Goal: Navigation & Orientation: Find specific page/section

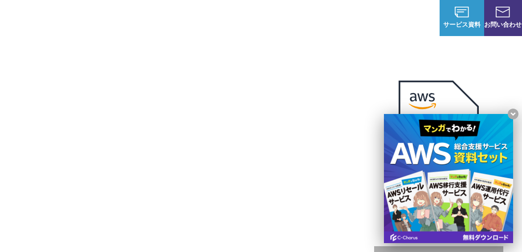
click at [155, 140] on div "AWSの導入からコスト削減、 構成・運用の最適化からデータ活用まで 規模や業種業態を問わない マネージドサービスで AWS ジャーニーの 成功を実現" at bounding box center [202, 200] width 343 height 204
click at [262, 207] on h1 "AWS ジャーニーの 成功を実現" at bounding box center [202, 190] width 343 height 86
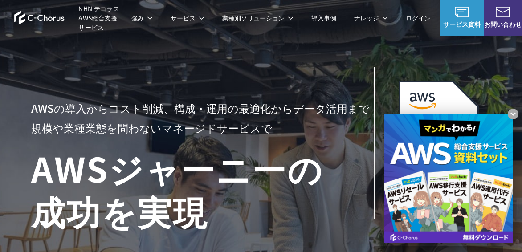
click at [262, 207] on h1 "AWS ジャーニーの 成功を実現" at bounding box center [202, 190] width 343 height 86
click at [201, 149] on h1 "AWS ジャーニーの 成功を実現" at bounding box center [202, 190] width 343 height 86
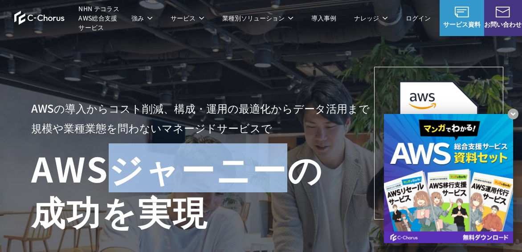
click at [201, 149] on h1 "AWS ジャーニーの 成功を実現" at bounding box center [202, 190] width 343 height 86
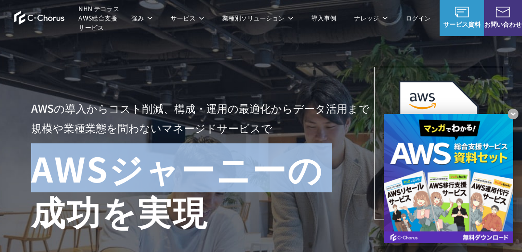
click at [201, 149] on h1 "AWS ジャーニーの 成功を実現" at bounding box center [202, 190] width 343 height 86
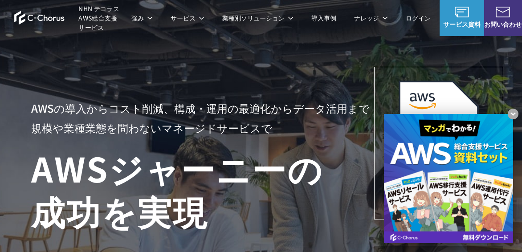
click at [236, 207] on h1 "AWS ジャーニーの 成功を実現" at bounding box center [202, 190] width 343 height 86
click at [314, 35] on li "導入事例" at bounding box center [324, 18] width 43 height 36
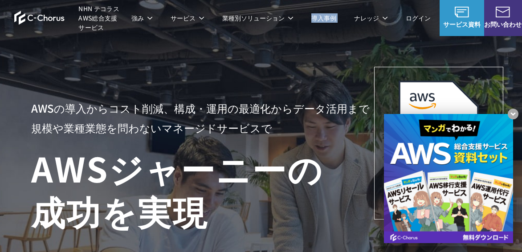
click at [314, 35] on li "導入事例" at bounding box center [324, 18] width 43 height 36
click at [266, 209] on h1 "AWS ジャーニーの 成功を実現" at bounding box center [202, 190] width 343 height 86
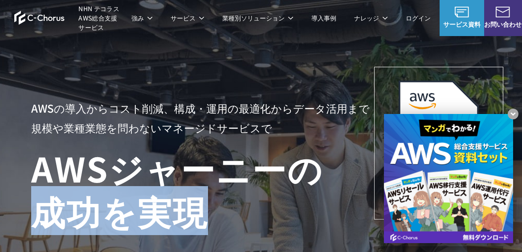
click at [266, 209] on h1 "AWS ジャーニーの 成功を実現" at bounding box center [202, 190] width 343 height 86
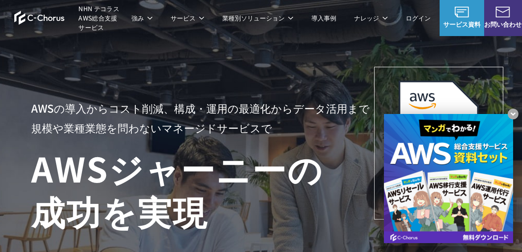
click at [266, 209] on h1 "AWS ジャーニーの 成功を実現" at bounding box center [202, 190] width 343 height 86
click at [229, 202] on h1 "AWS ジャーニーの 成功を実現" at bounding box center [202, 190] width 343 height 86
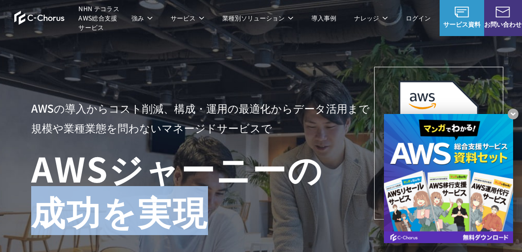
click at [229, 202] on h1 "AWS ジャーニーの 成功を実現" at bounding box center [202, 190] width 343 height 86
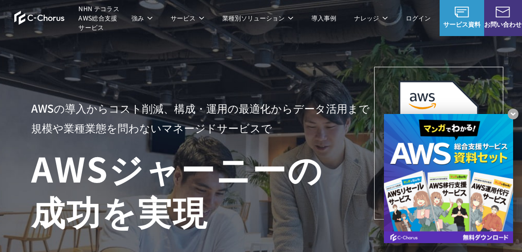
drag, startPoint x: 229, startPoint y: 202, endPoint x: 341, endPoint y: 121, distance: 138.5
click at [341, 121] on p "AWSの導入からコスト削減、 構成・運用の最適化からデータ活用まで 規模や業種業態を問わない マネージドサービスで" at bounding box center [202, 117] width 343 height 39
click at [342, 126] on div "業種別ソリューション ガバメントクラウド運用管理支援 教育・公共機関向けAWS支援 教育・公共団体向け Google Cloud 支援 教育機関向けクラウド型…" at bounding box center [261, 118] width 490 height 138
